Goal: Check status: Check status

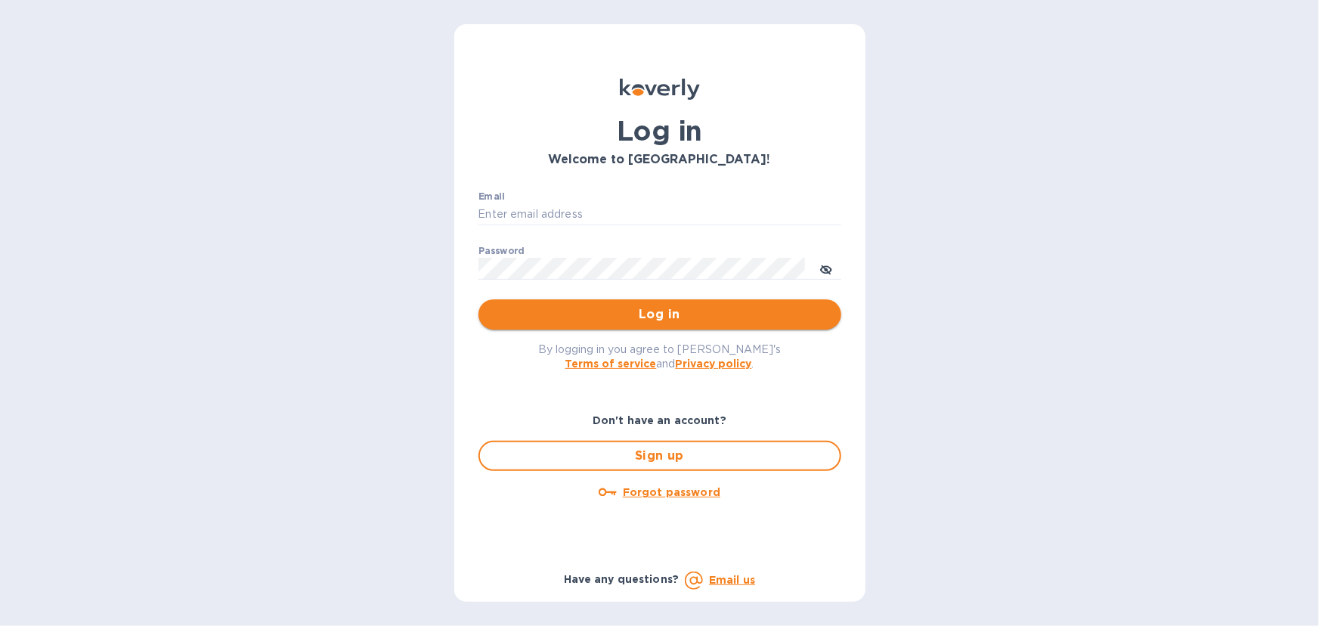
type input "[EMAIL_ADDRESS][DOMAIN_NAME]"
drag, startPoint x: 661, startPoint y: 311, endPoint x: 667, endPoint y: 303, distance: 9.9
click at [661, 310] on span "Log in" at bounding box center [659, 314] width 339 height 18
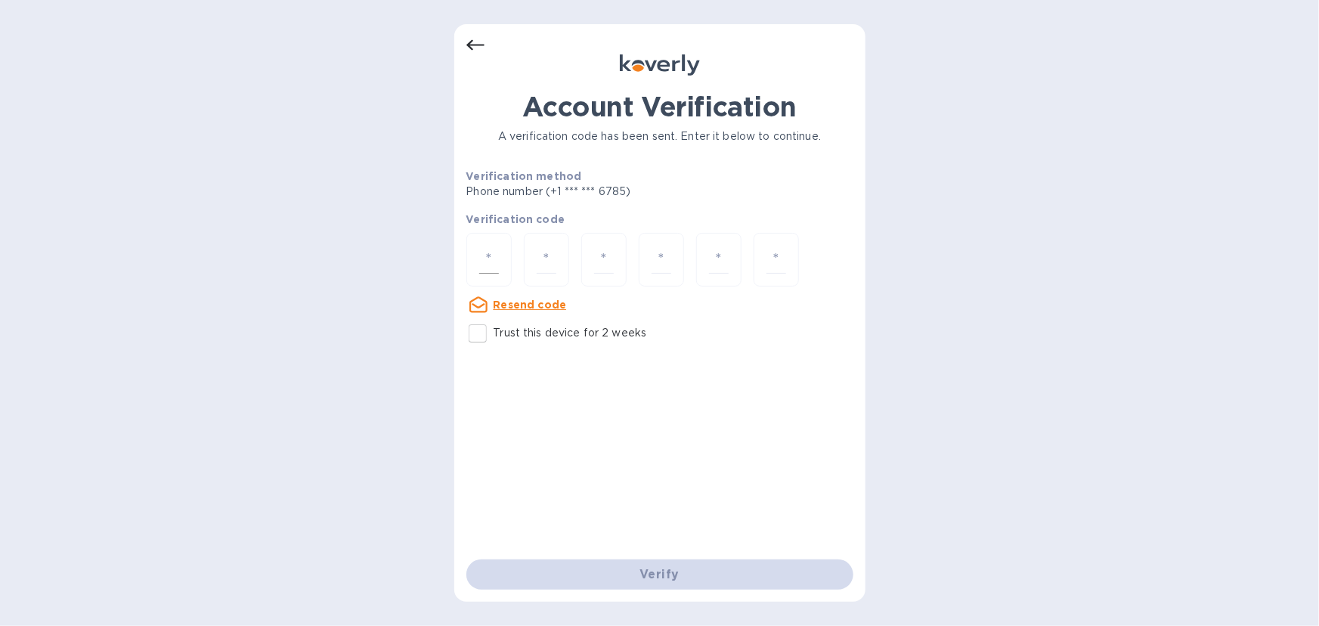
click at [484, 247] on input "number" at bounding box center [489, 260] width 20 height 28
type input "3"
type input "7"
type input "0"
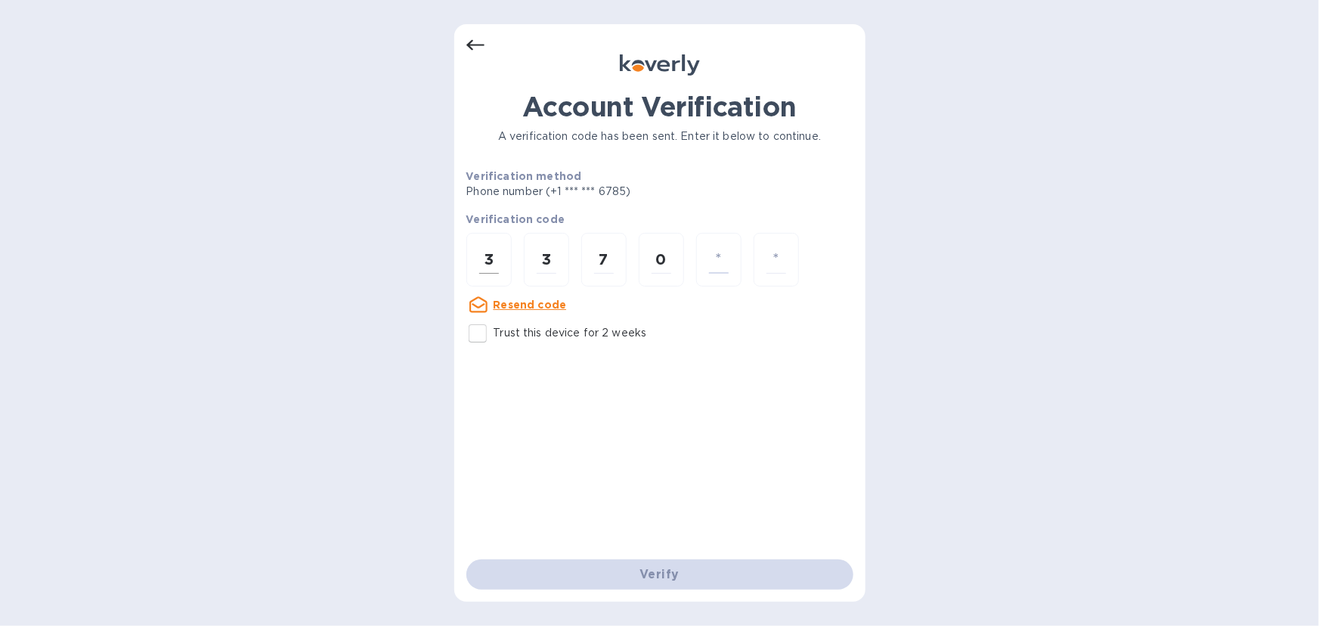
type input "0"
type input "7"
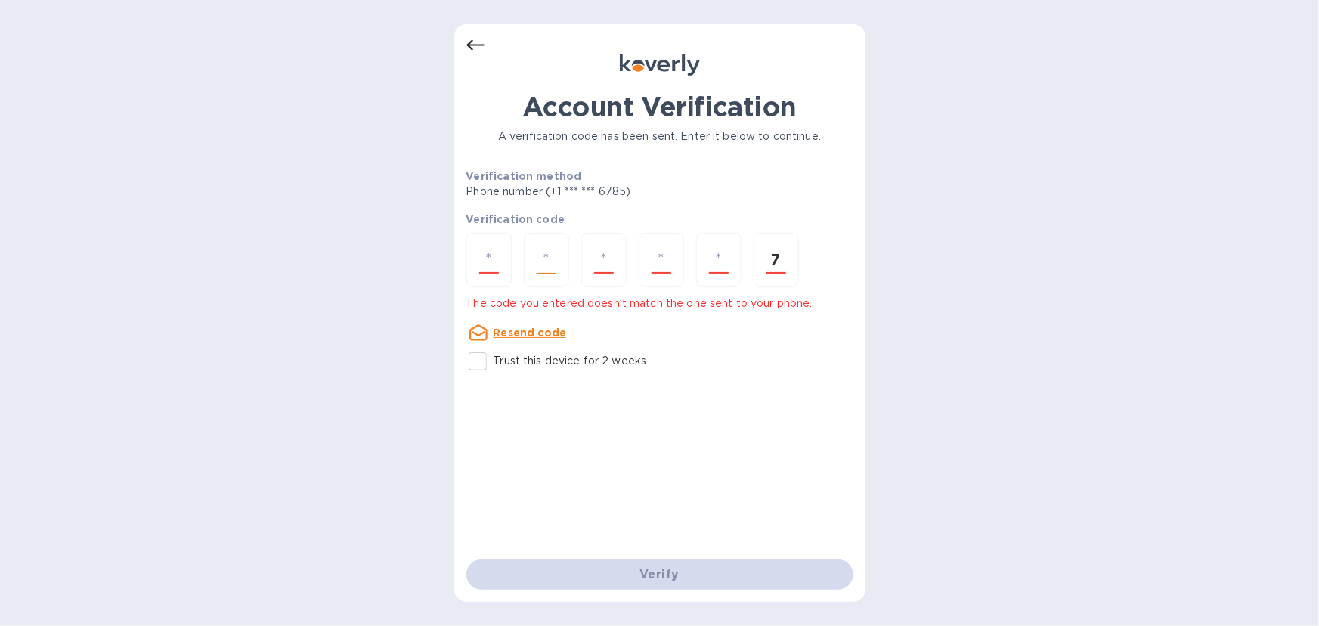
type input "7"
click at [512, 249] on div "7" at bounding box center [659, 261] width 387 height 57
click at [506, 243] on div at bounding box center [488, 260] width 45 height 54
click at [497, 248] on input "number" at bounding box center [489, 260] width 20 height 28
type input "3"
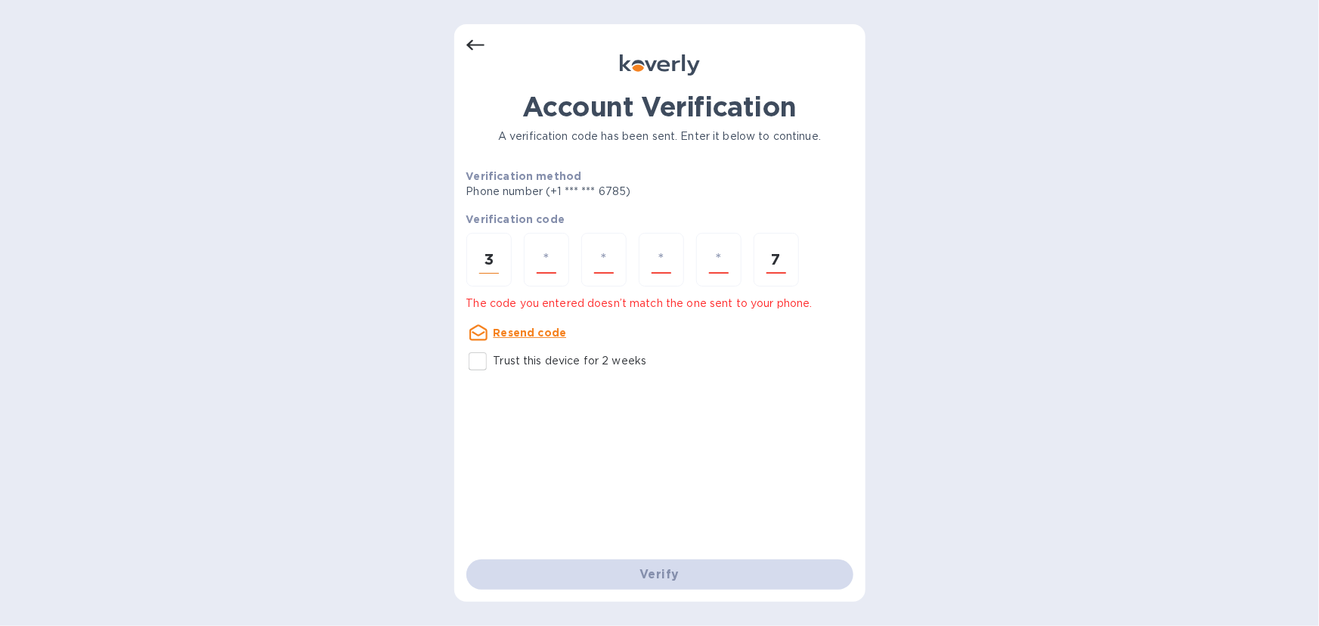
type input "7"
type input "0"
type input "7"
click at [496, 249] on input "number" at bounding box center [489, 260] width 20 height 28
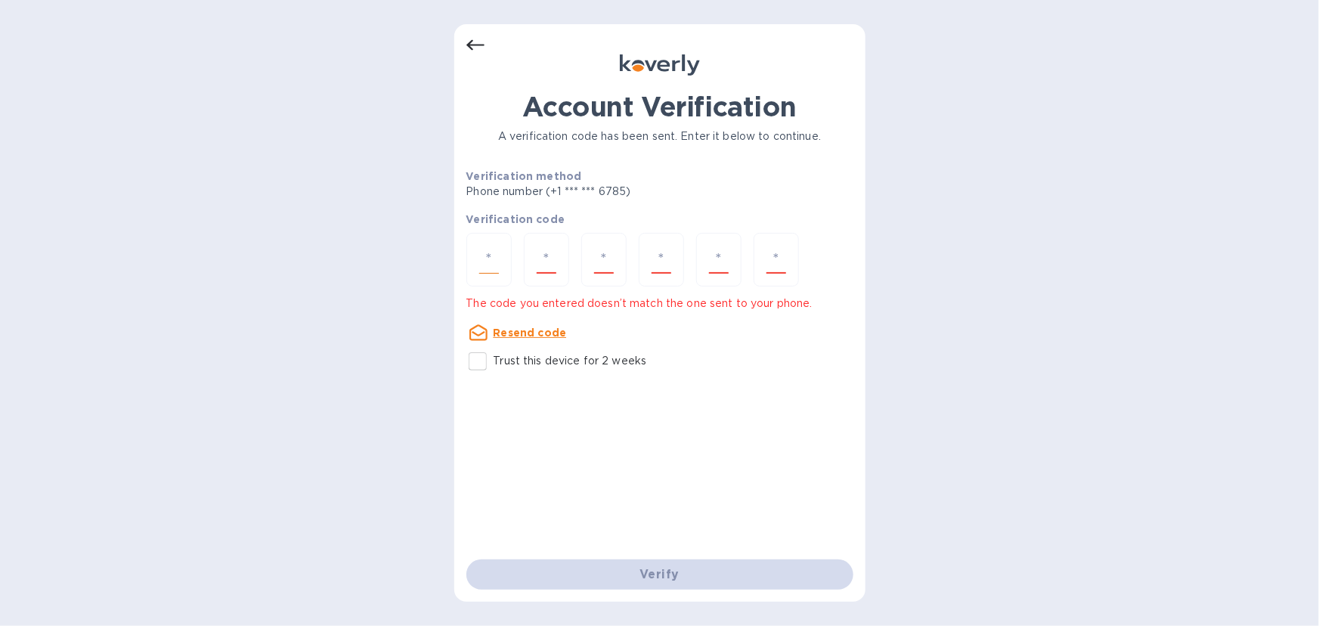
type input "3"
type input "7"
type input "0"
type input "7"
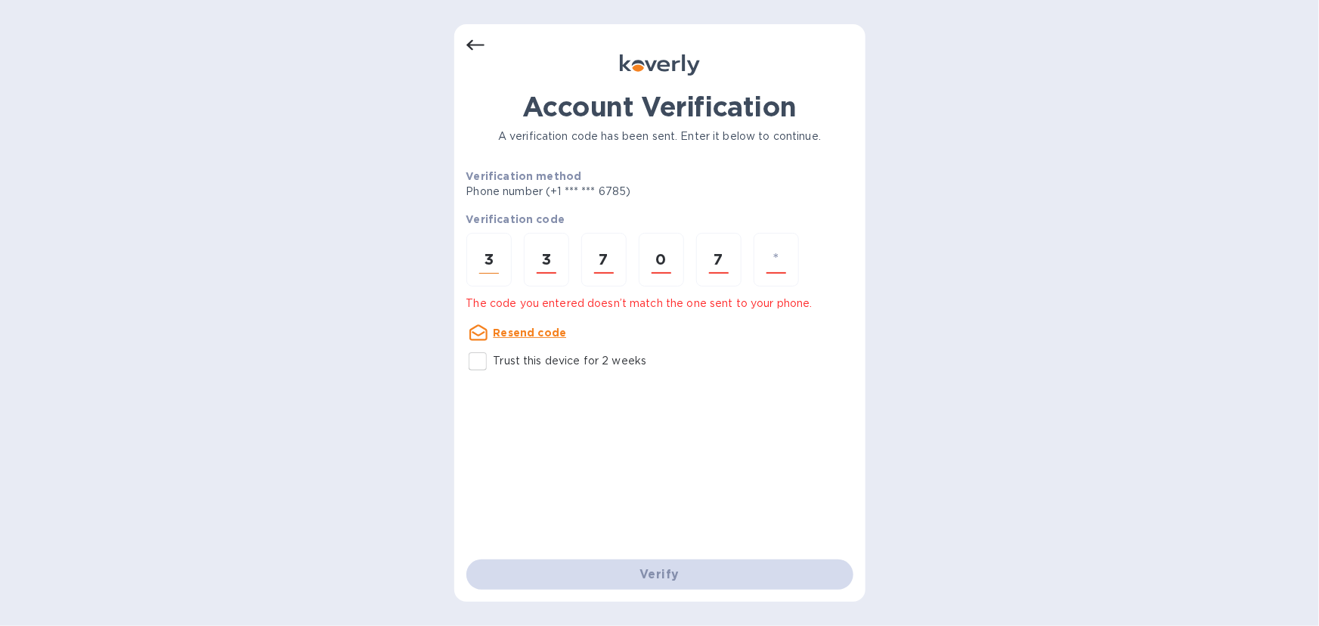
type input "7"
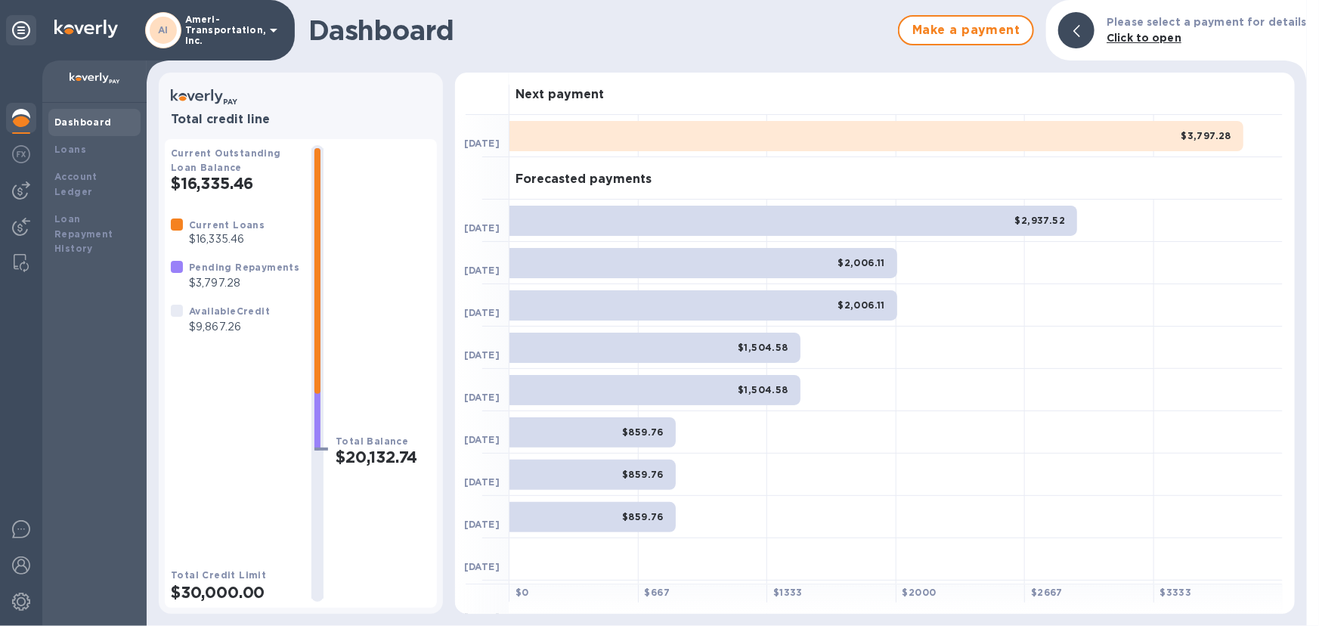
click at [843, 154] on div at bounding box center [831, 136] width 129 height 42
click at [1009, 141] on div "$3,797.28" at bounding box center [876, 136] width 734 height 30
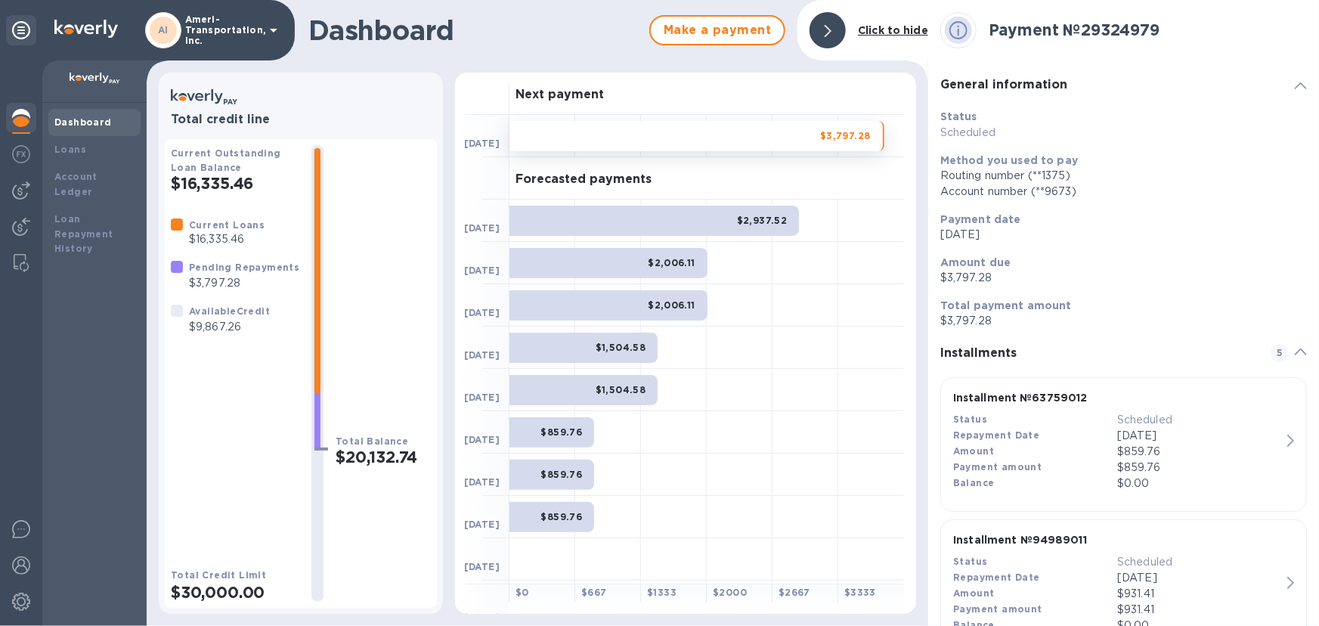
click at [207, 283] on p "$3,797.28" at bounding box center [244, 283] width 110 height 16
click at [181, 268] on div at bounding box center [177, 267] width 12 height 12
